Goal: Find specific page/section: Find specific page/section

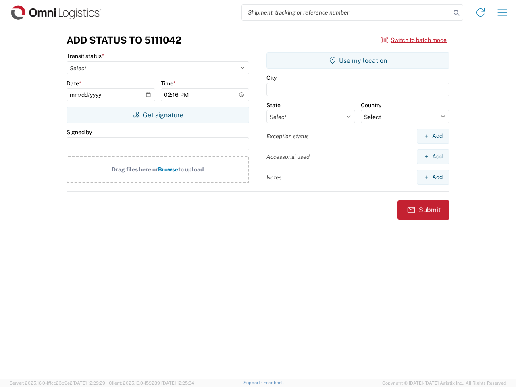
click at [346, 12] on input "search" at bounding box center [346, 12] width 209 height 15
click at [456, 13] on icon at bounding box center [456, 12] width 11 height 11
click at [480, 12] on icon at bounding box center [480, 12] width 13 height 13
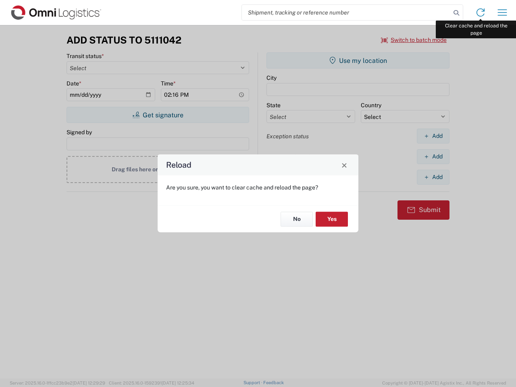
click at [502, 12] on div "Reload Are you sure, you want to clear cache and reload the page? No Yes" at bounding box center [258, 193] width 516 height 387
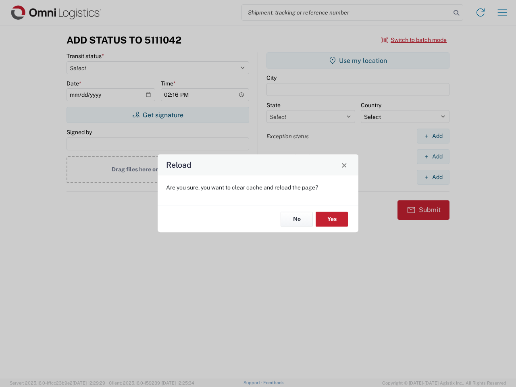
click at [414, 40] on div "Reload Are you sure, you want to clear cache and reload the page? No Yes" at bounding box center [258, 193] width 516 height 387
click at [158, 115] on div "Reload Are you sure, you want to clear cache and reload the page? No Yes" at bounding box center [258, 193] width 516 height 387
click at [358, 60] on div "Reload Are you sure, you want to clear cache and reload the page? No Yes" at bounding box center [258, 193] width 516 height 387
click at [433, 136] on div "Reload Are you sure, you want to clear cache and reload the page? No Yes" at bounding box center [258, 193] width 516 height 387
click at [433, 156] on div "Reload Are you sure, you want to clear cache and reload the page? No Yes" at bounding box center [258, 193] width 516 height 387
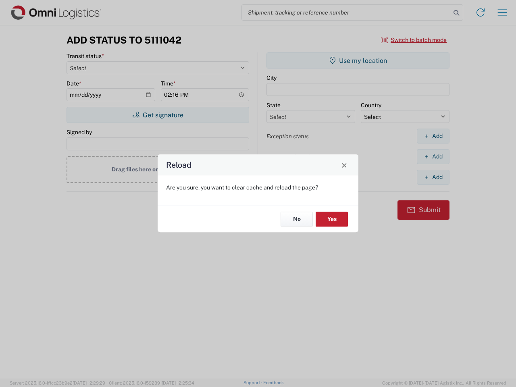
click at [433, 177] on div "Reload Are you sure, you want to clear cache and reload the page? No Yes" at bounding box center [258, 193] width 516 height 387
